Goal: Navigation & Orientation: Find specific page/section

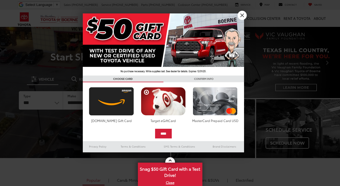
click at [245, 15] on link "X" at bounding box center [242, 15] width 9 height 9
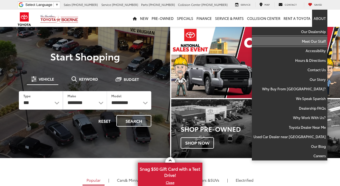
click at [311, 40] on link "Meet Our Staff" at bounding box center [290, 42] width 76 height 10
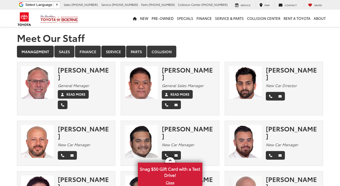
click at [115, 52] on link "Service" at bounding box center [113, 52] width 24 height 12
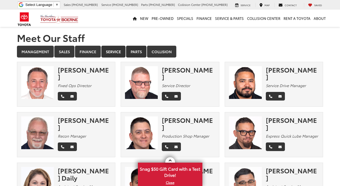
click at [137, 50] on link "Parts" at bounding box center [136, 52] width 20 height 12
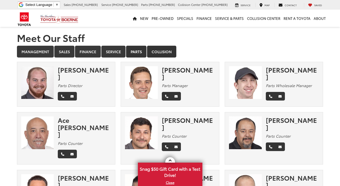
click at [163, 51] on link "Collision" at bounding box center [161, 52] width 29 height 12
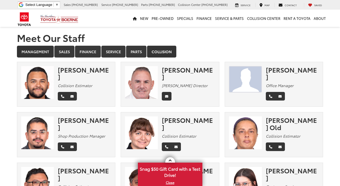
click at [32, 51] on link "Management" at bounding box center [35, 52] width 37 height 12
